Goal: Check status: Check status

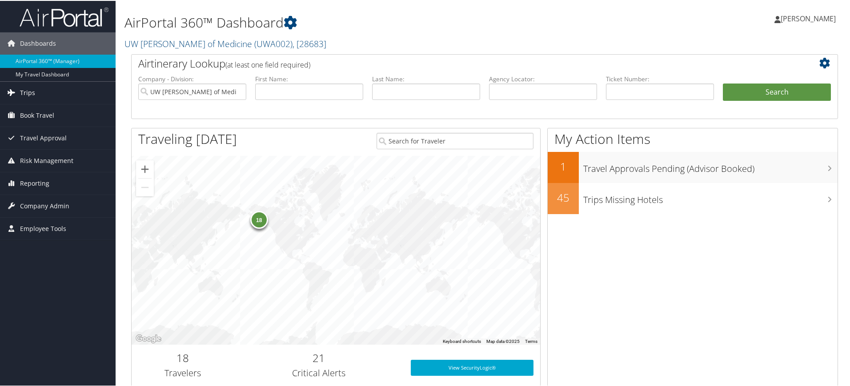
click at [23, 96] on span "Trips" at bounding box center [27, 92] width 15 height 22
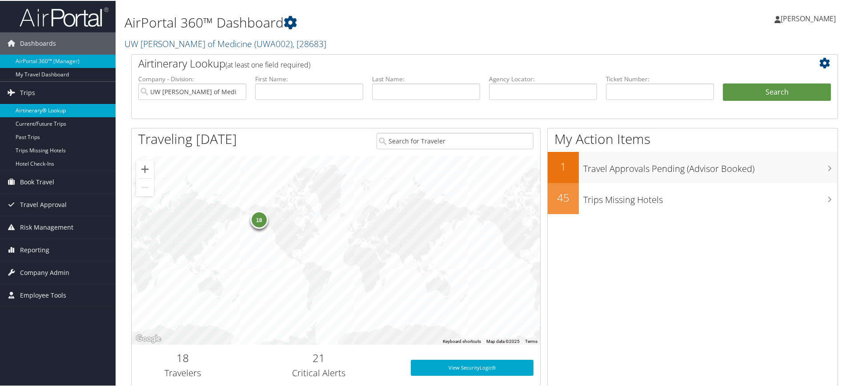
click at [36, 111] on link "Airtinerary® Lookup" at bounding box center [58, 109] width 116 height 13
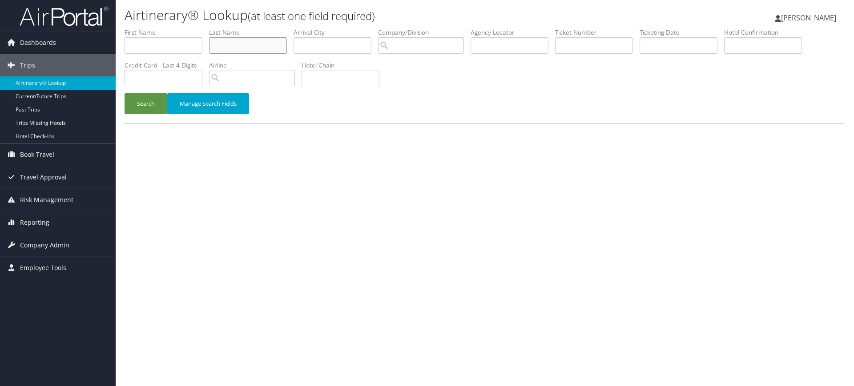
click at [244, 44] on input "text" at bounding box center [248, 45] width 78 height 16
type input "[PERSON_NAME]"
click at [125, 93] on button "Search" at bounding box center [146, 103] width 43 height 21
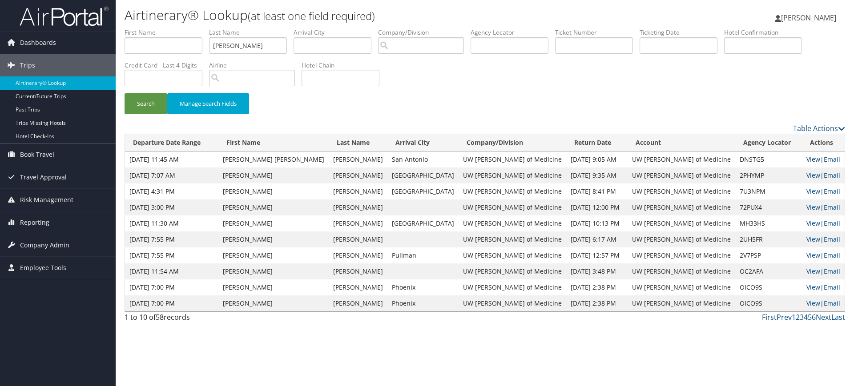
click at [806, 161] on link "View" at bounding box center [813, 159] width 14 height 8
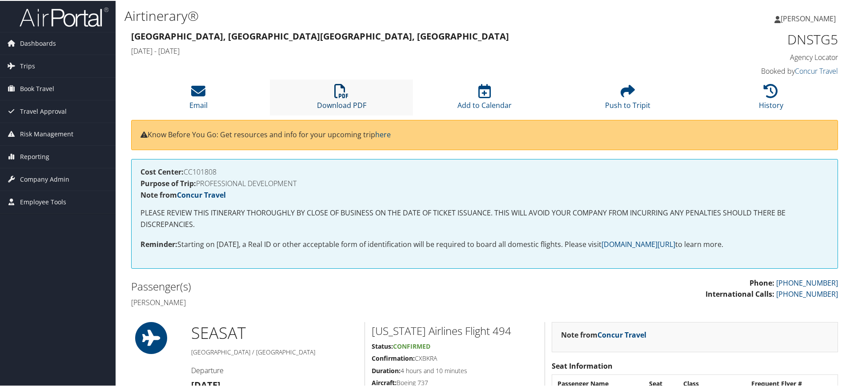
click at [341, 96] on icon at bounding box center [341, 90] width 14 height 14
